Goal: Navigation & Orientation: Find specific page/section

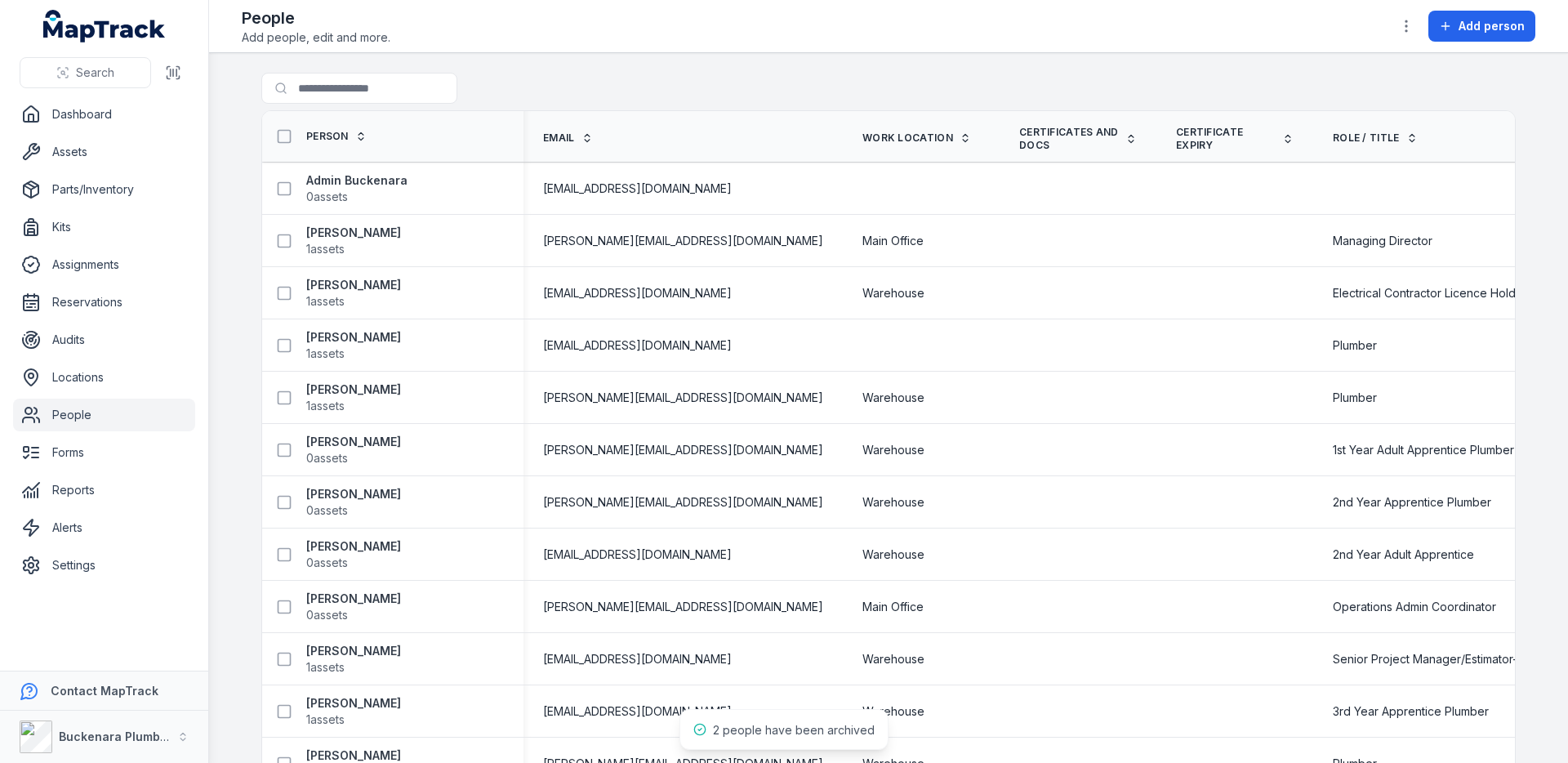
scroll to position [837, 0]
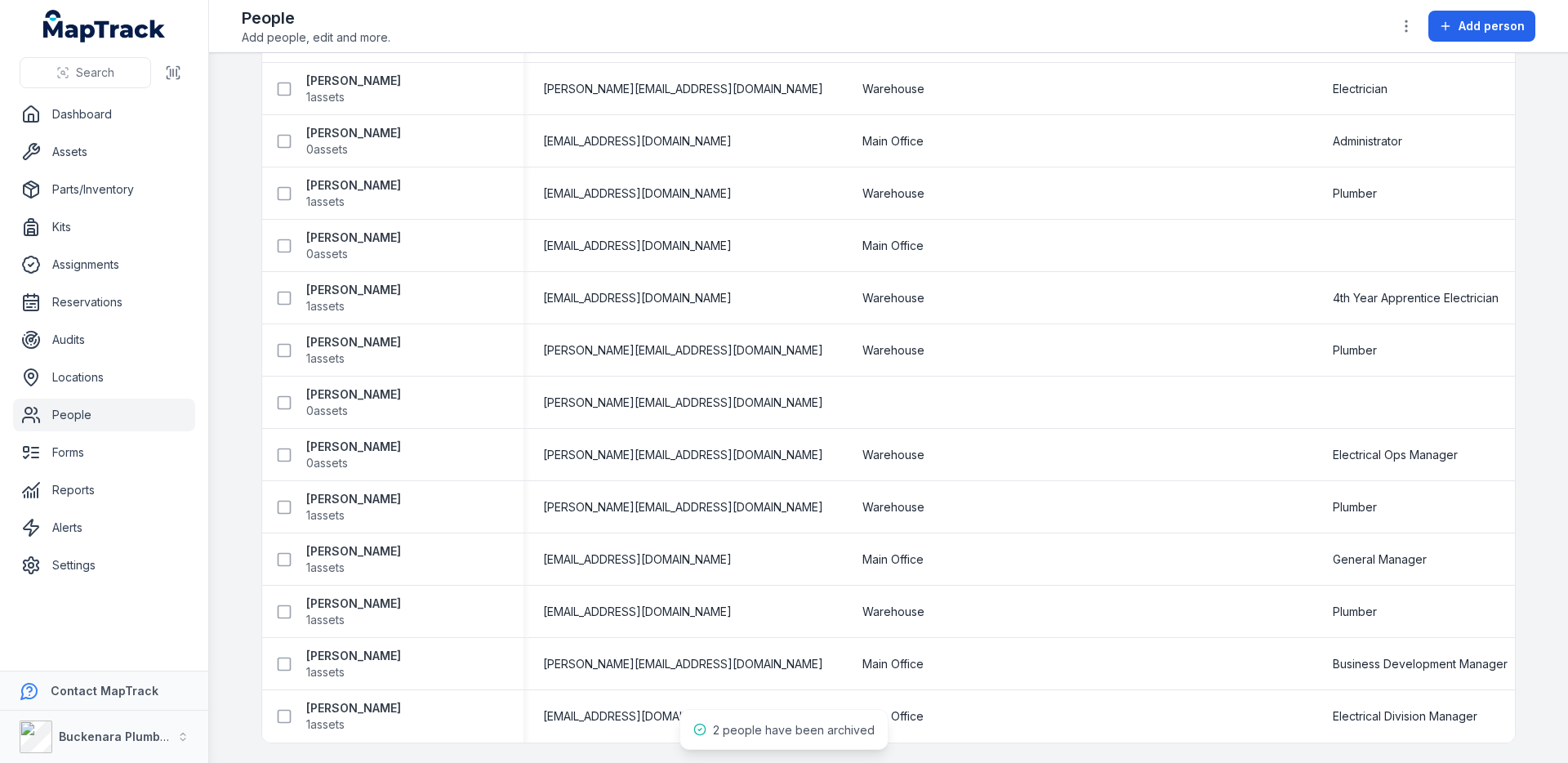
click at [248, 352] on main "Search for people Person Email Work Location Certificates and Docs Certificate …" at bounding box center [888, 408] width 1359 height 710
click at [59, 527] on link "Alerts" at bounding box center [104, 528] width 182 height 33
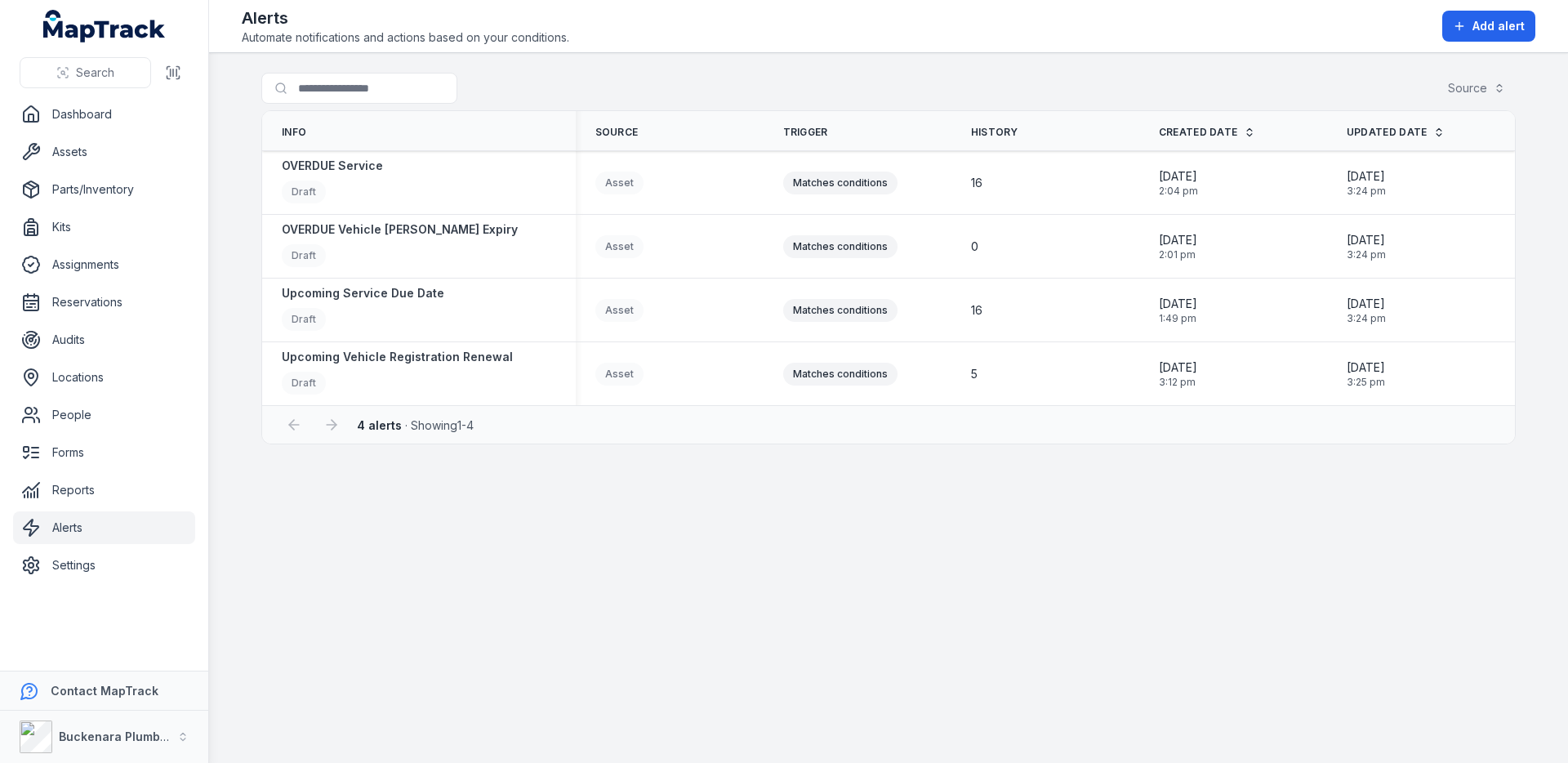
click at [226, 366] on main "Search for alerts Source Info Source Trigger History Created Date Updated Date …" at bounding box center [888, 408] width 1359 height 710
click at [90, 147] on link "Assets" at bounding box center [104, 151] width 182 height 33
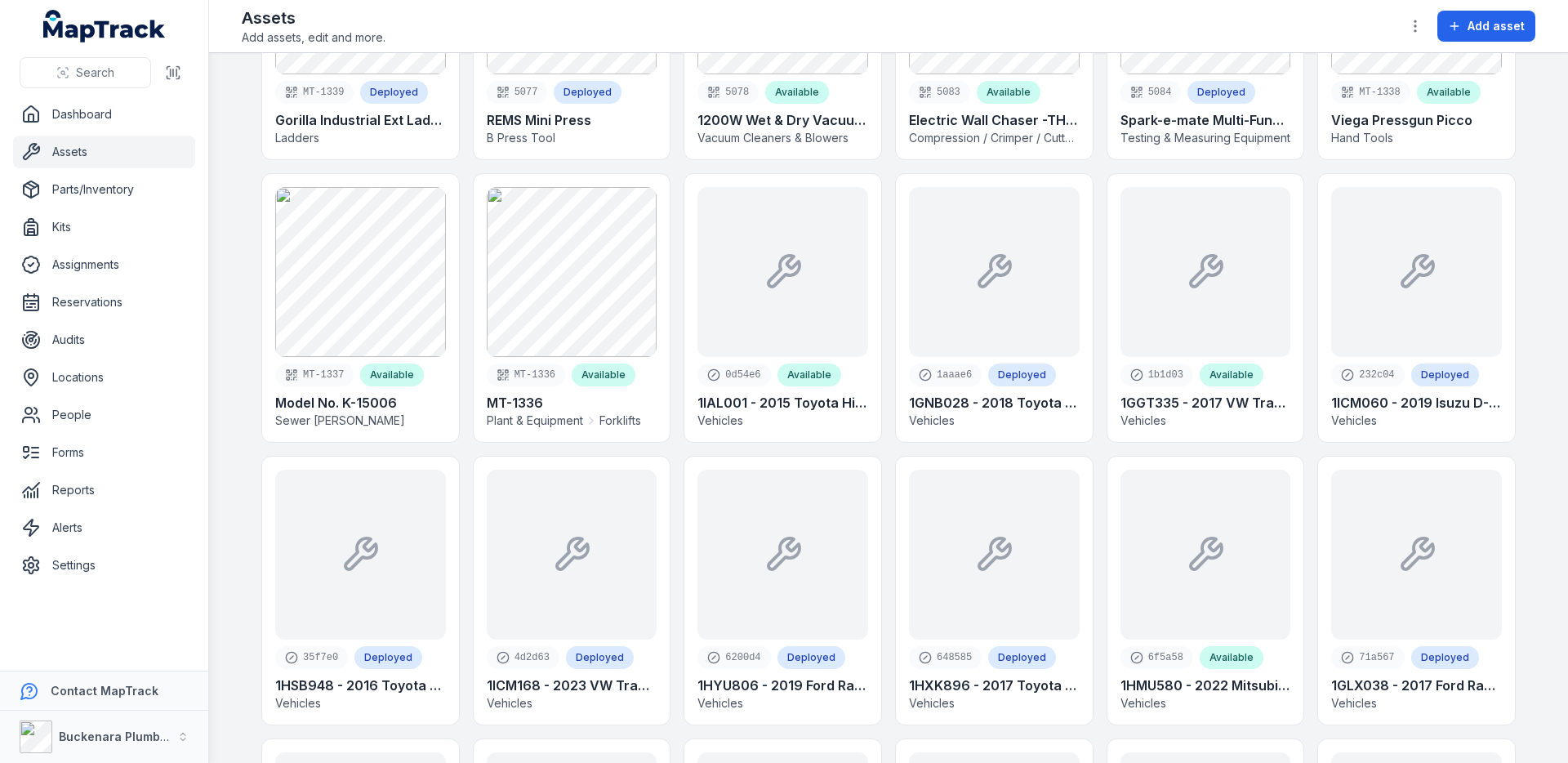
scroll to position [1063, 0]
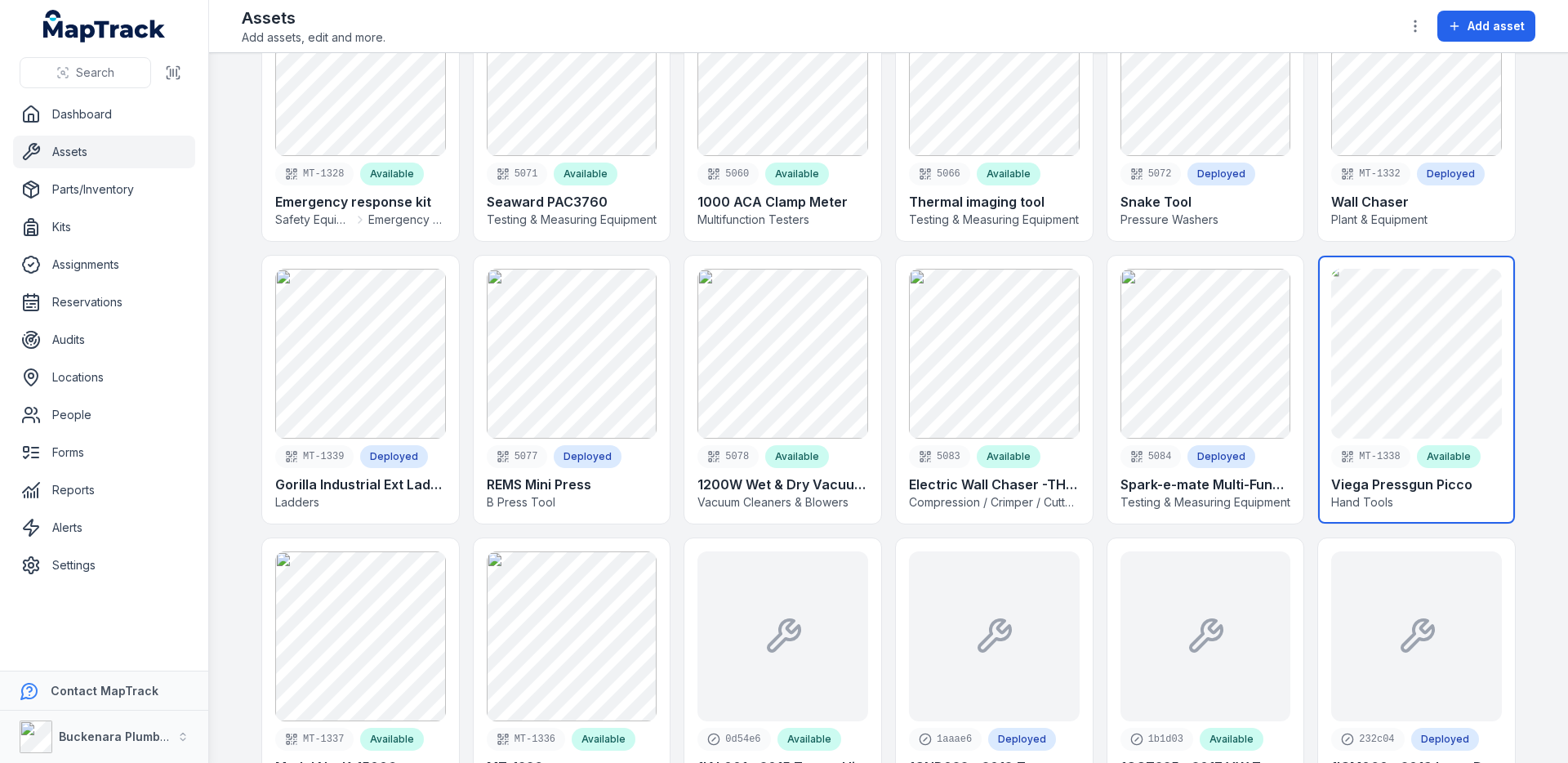
scroll to position [0, 0]
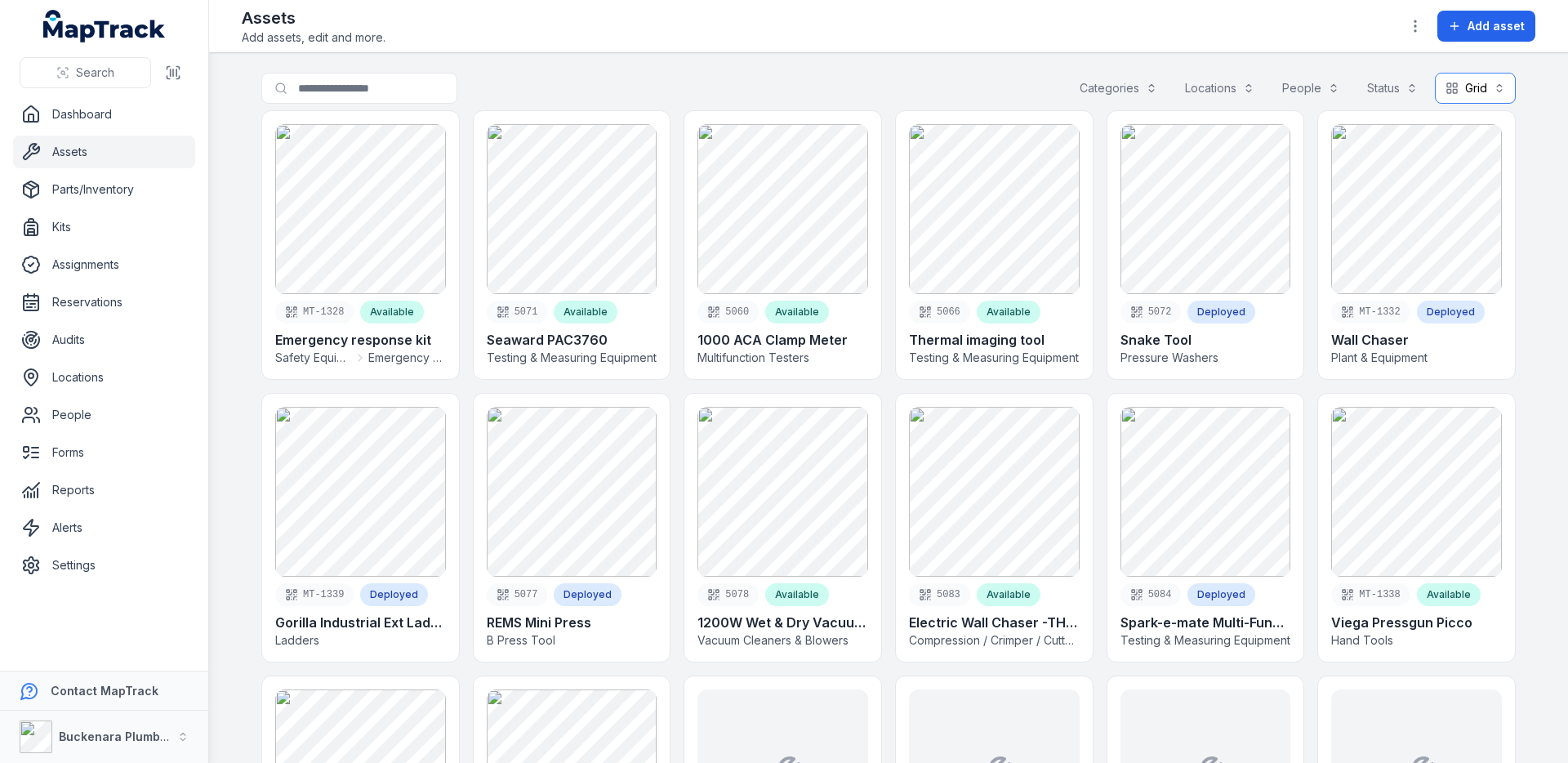
click at [1480, 100] on button "Grid ****" at bounding box center [1475, 88] width 81 height 31
click at [1468, 124] on span "Table" at bounding box center [1465, 129] width 31 height 16
